Goal: Task Accomplishment & Management: Use online tool/utility

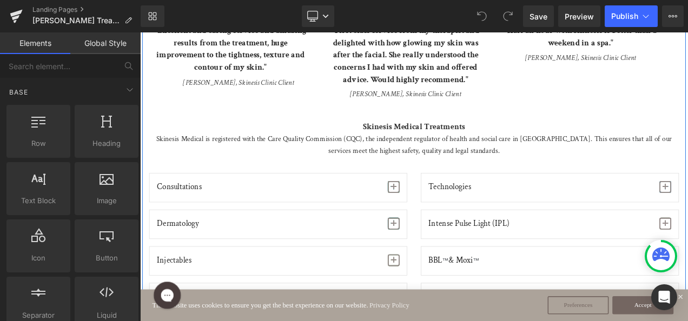
scroll to position [1206, 0]
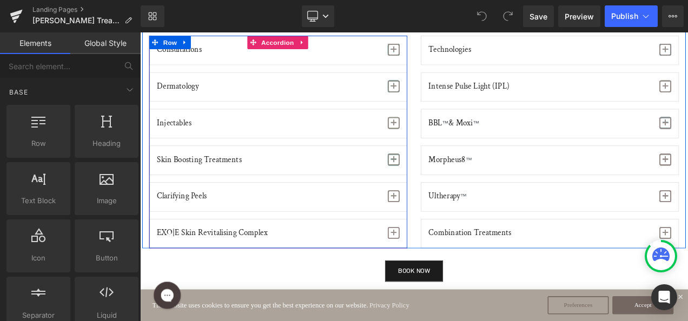
click at [443, 275] on span "button" at bounding box center [443, 275] width 0 height 0
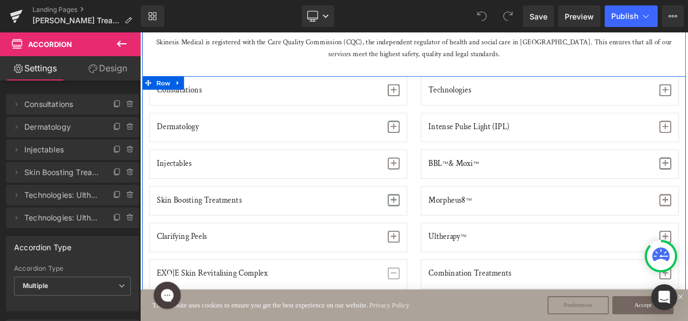
scroll to position [1182, 0]
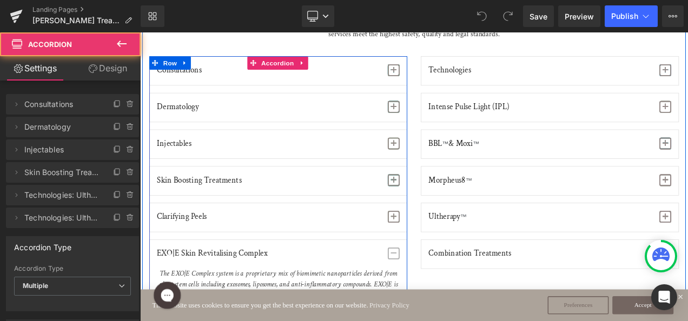
click at [440, 290] on span "button" at bounding box center [443, 297] width 14 height 14
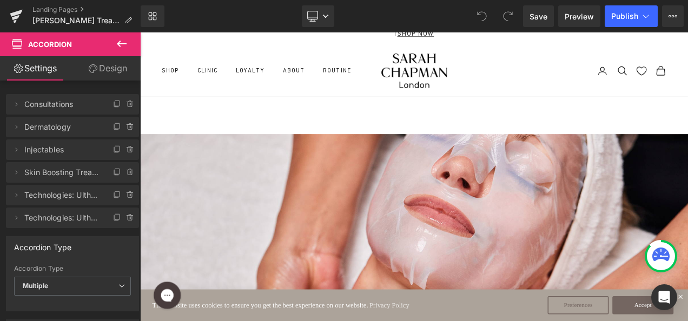
scroll to position [0, 0]
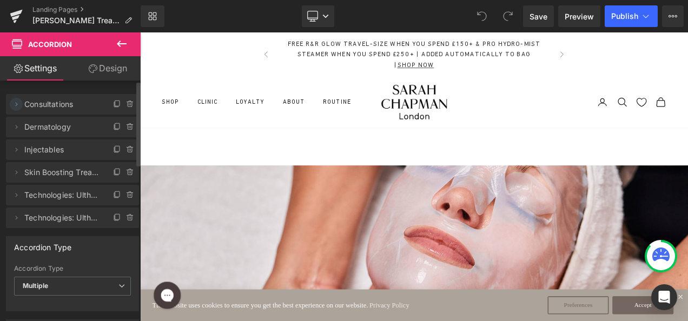
click at [16, 103] on icon at bounding box center [17, 104] width 2 height 4
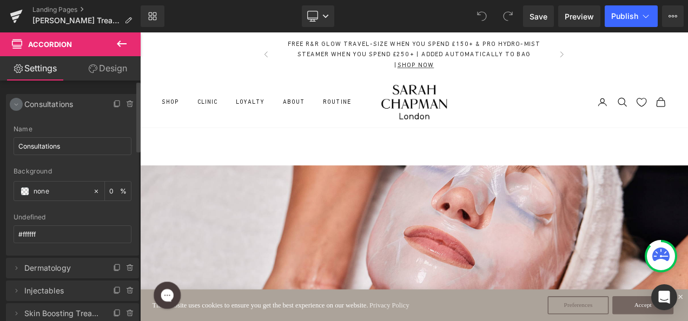
click at [16, 103] on icon at bounding box center [16, 104] width 9 height 9
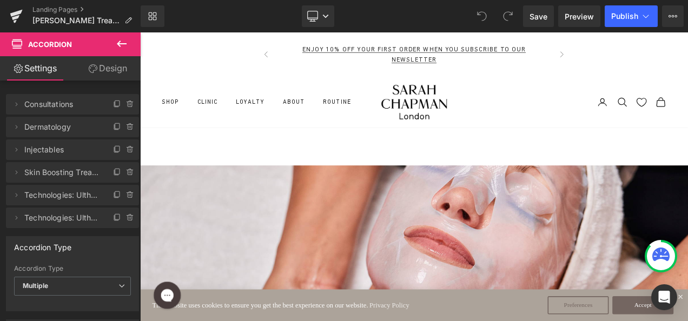
click at [126, 43] on icon at bounding box center [122, 44] width 10 height 6
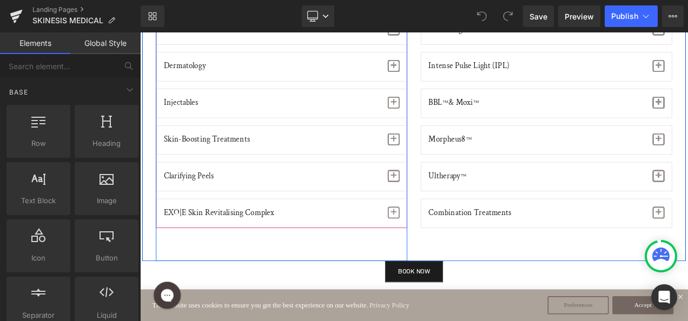
scroll to position [1171, 0]
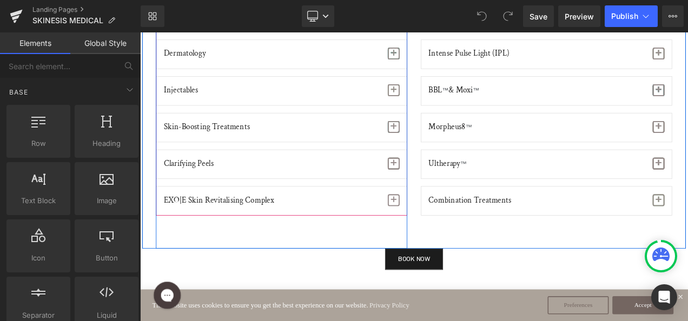
click at [436, 233] on span "button" at bounding box center [443, 233] width 14 height 14
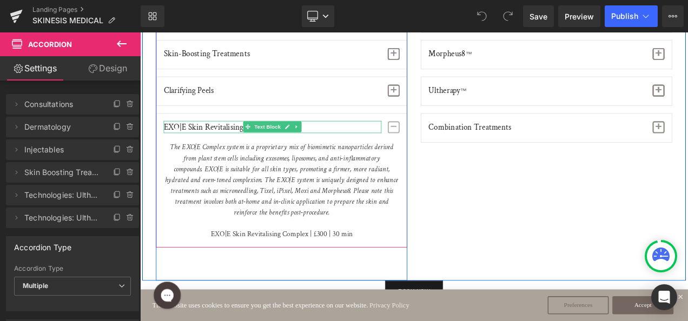
scroll to position [1272, 0]
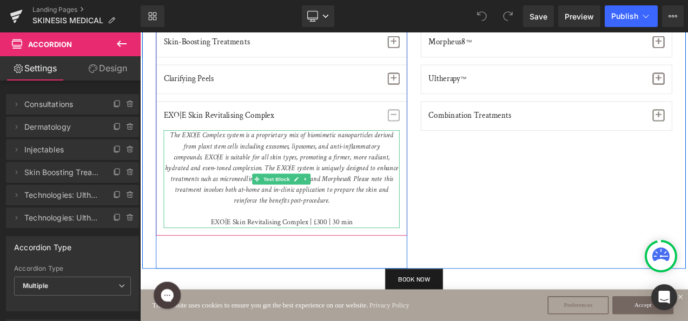
click at [359, 254] on p "EXO|E Skin Revitalising Complex | £300 | 30 min" at bounding box center [309, 259] width 282 height 13
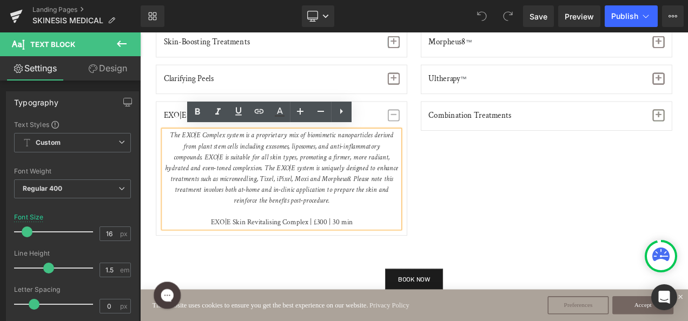
click at [353, 257] on p "EXO|E Skin Revitalising Complex | £300 | 30 min" at bounding box center [309, 259] width 282 height 13
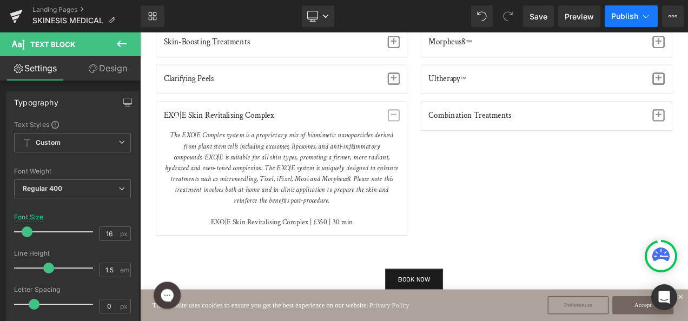
click at [623, 19] on span "Publish" at bounding box center [625, 16] width 27 height 9
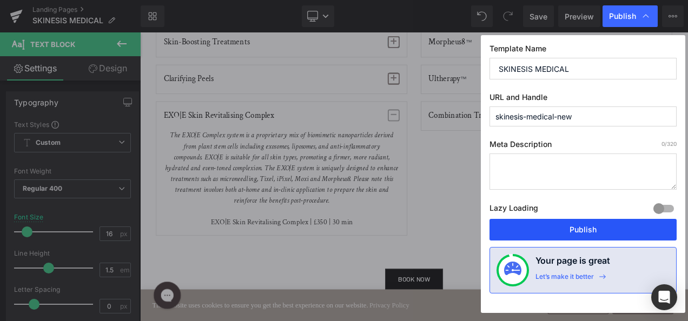
click at [567, 234] on button "Publish" at bounding box center [583, 230] width 187 height 22
